Goal: Task Accomplishment & Management: Manage account settings

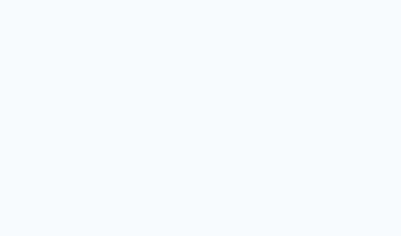
select select "service"
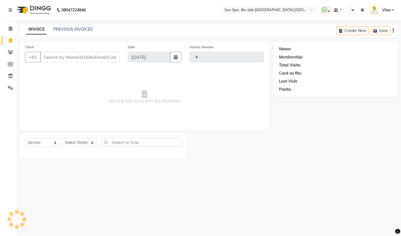
type input "1143"
select select "en"
select select "5782"
click at [11, 28] on icon at bounding box center [11, 28] width 4 height 4
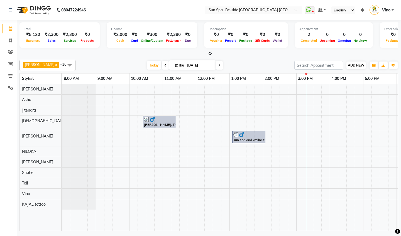
click at [354, 64] on span "ADD NEW" at bounding box center [356, 65] width 16 height 4
click at [378, 89] on link "Add Expense" at bounding box center [388, 90] width 44 height 7
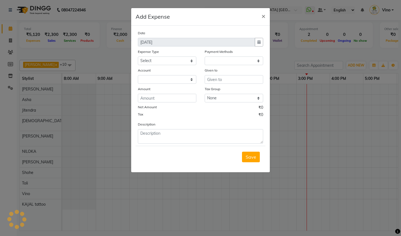
select select "1"
select select "4733"
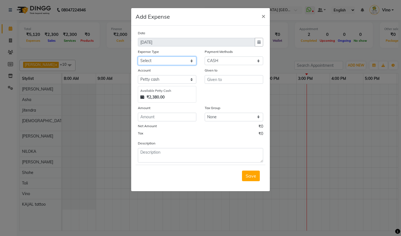
select select "12831"
click at [236, 81] on input "text" at bounding box center [234, 79] width 58 height 9
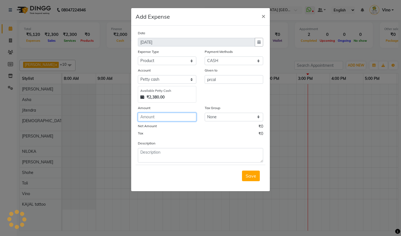
click at [163, 118] on input "number" at bounding box center [167, 117] width 58 height 9
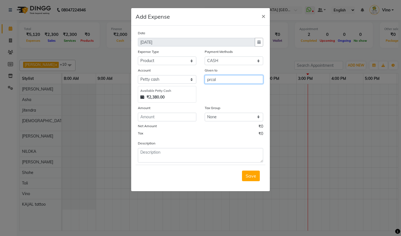
click at [231, 81] on input "prcal" at bounding box center [234, 79] width 58 height 9
type input "prcal nil pan"
click at [156, 119] on input "number" at bounding box center [167, 117] width 58 height 9
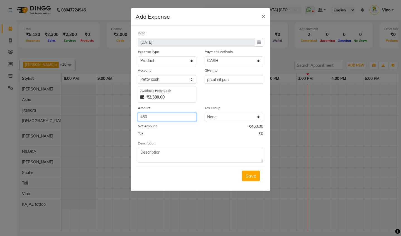
type input "450"
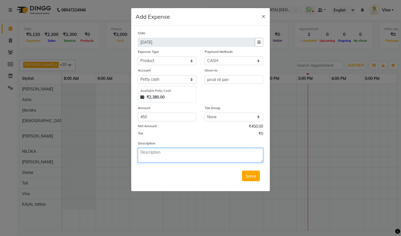
click at [168, 154] on textarea at bounding box center [200, 155] width 125 height 14
type textarea "nil pin lip"
click at [251, 174] on span "Save" at bounding box center [250, 176] width 11 height 6
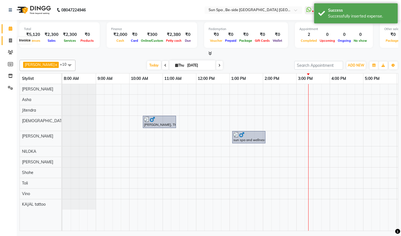
click at [9, 40] on icon at bounding box center [10, 40] width 3 height 4
select select "service"
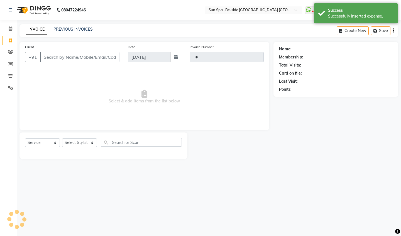
type input "1143"
select select "5782"
click at [11, 28] on icon at bounding box center [11, 28] width 4 height 4
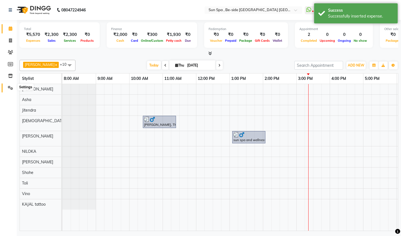
click at [12, 86] on icon at bounding box center [10, 88] width 5 height 4
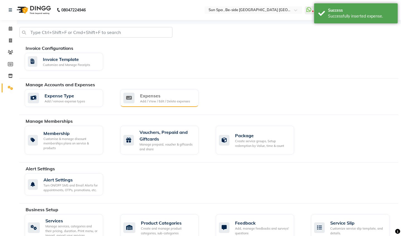
click at [172, 100] on div "Add / View / Edit / Delete expenses" at bounding box center [165, 101] width 50 height 5
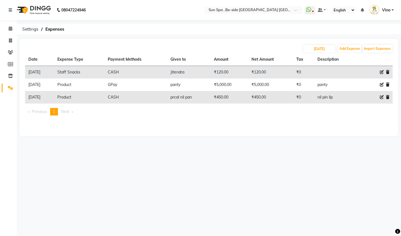
click at [381, 97] on icon at bounding box center [382, 97] width 4 height 4
select select "12831"
select select "1"
select select "4733"
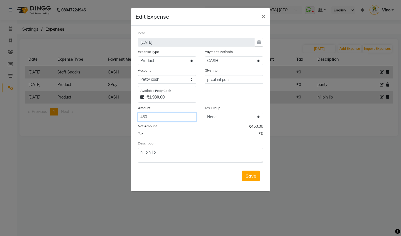
click at [157, 115] on input "450" at bounding box center [167, 117] width 58 height 9
type input "4"
type input "670"
click at [249, 176] on span "Save" at bounding box center [250, 176] width 11 height 6
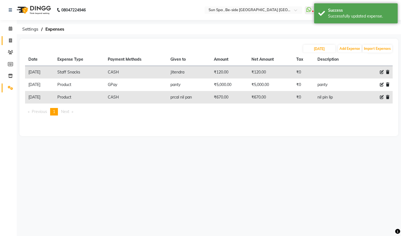
click at [8, 37] on link "Invoice" at bounding box center [8, 40] width 13 height 9
select select "service"
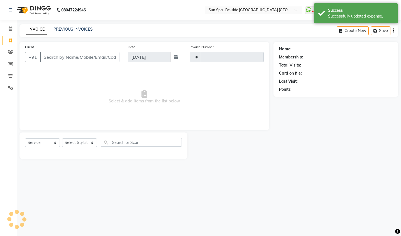
type input "1143"
select select "5782"
click at [11, 32] on link "Calendar" at bounding box center [8, 28] width 13 height 9
